Goal: Find specific page/section: Find specific page/section

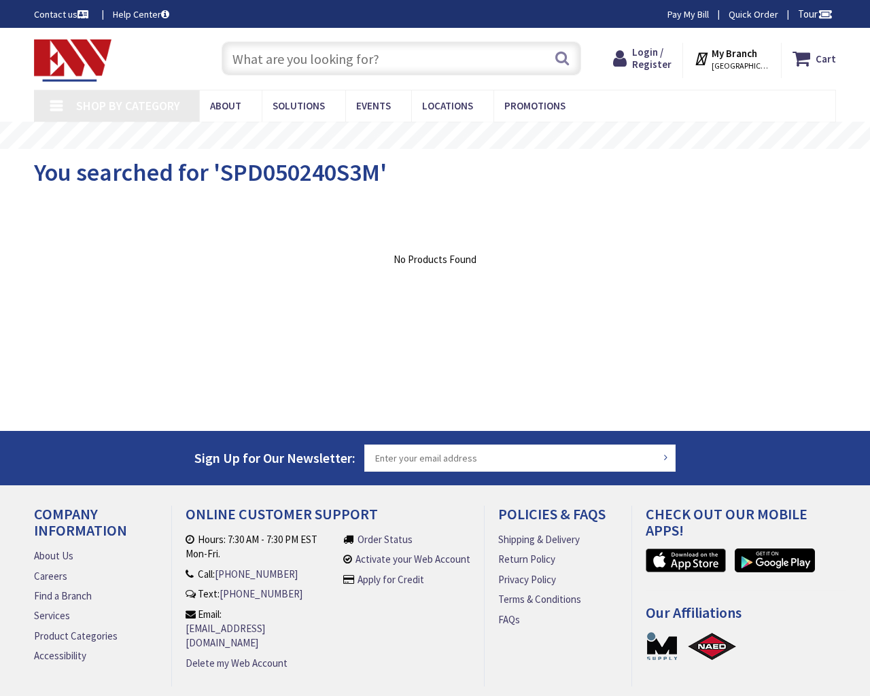
type input "Tin Pot Run Ln, Remington, VA 22734, USA"
